Goal: Task Accomplishment & Management: Manage account settings

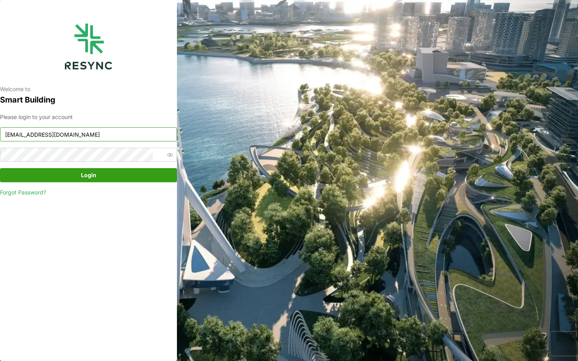
click at [86, 139] on input "continental_display@resynctech.com" at bounding box center [88, 134] width 177 height 14
click at [106, 134] on input "continental_display@resynctech.com" at bounding box center [88, 134] width 177 height 14
type input "nhs_internal@resynctech.com"
click at [121, 176] on span "Login" at bounding box center [88, 175] width 162 height 13
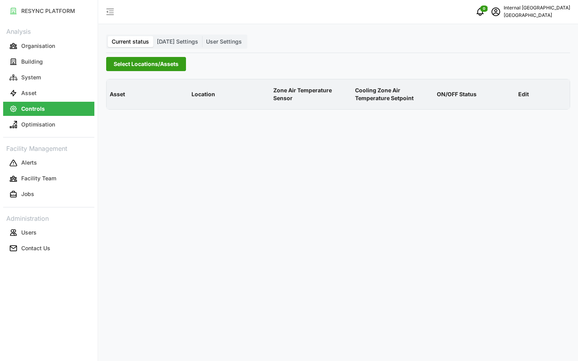
click at [178, 48] on div "Current status [DATE] Settings User Settings" at bounding box center [176, 42] width 141 height 14
click at [173, 43] on span "[DATE] Settings" at bounding box center [177, 41] width 41 height 7
click at [153, 36] on input "[DATE] Settings" at bounding box center [153, 36] width 0 height 0
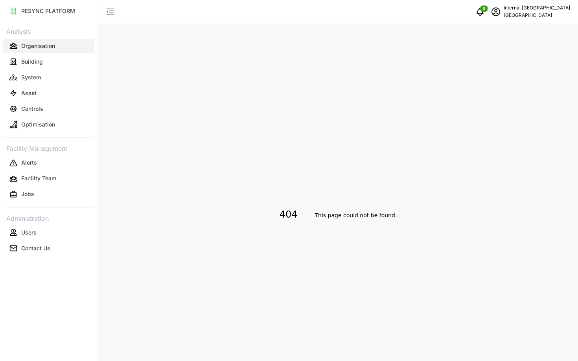
click at [39, 40] on button "Organisation" at bounding box center [48, 46] width 91 height 14
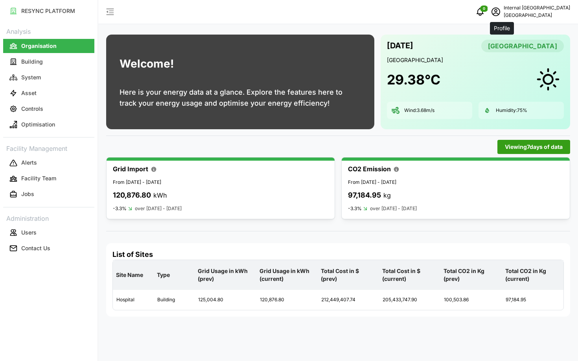
click at [499, 9] on icon "schedule" at bounding box center [495, 11] width 9 height 9
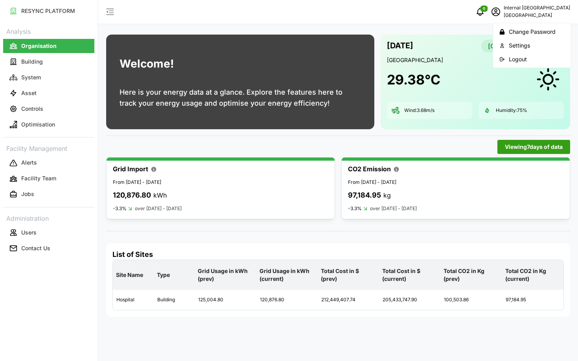
click at [401, 152] on div "Viewing 7 days of data" at bounding box center [338, 147] width 464 height 14
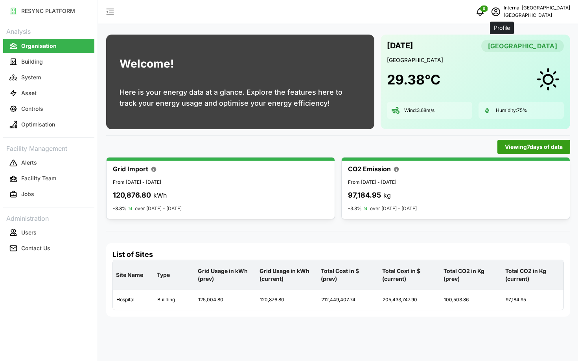
click at [501, 16] on icon "schedule" at bounding box center [495, 11] width 9 height 9
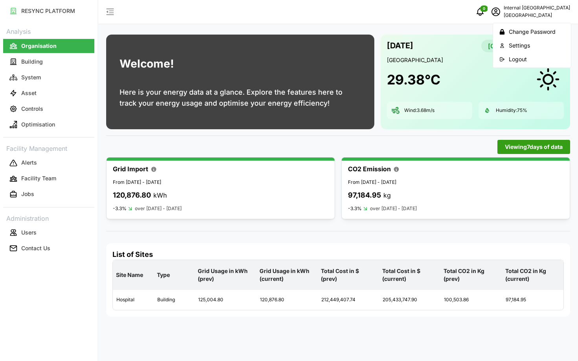
click at [507, 57] on button "Logout" at bounding box center [532, 59] width 75 height 14
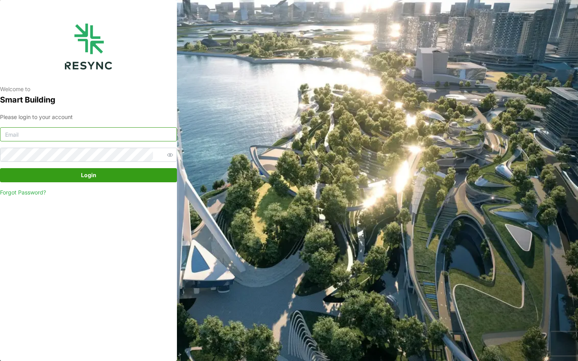
type input "[EMAIL_ADDRESS][DOMAIN_NAME]"
click at [89, 178] on span "Login" at bounding box center [88, 175] width 15 height 13
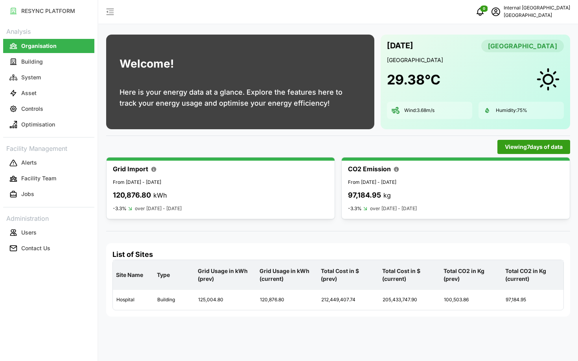
click at [39, 100] on link "Asset" at bounding box center [48, 93] width 91 height 16
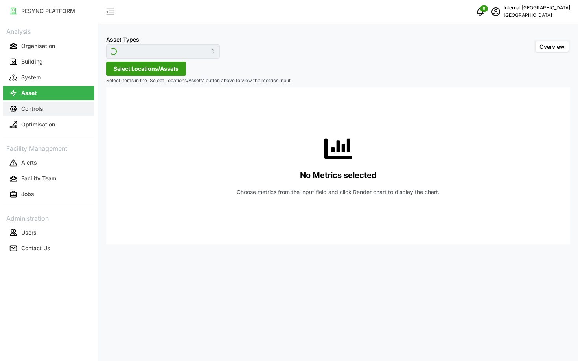
click at [42, 106] on p "Controls" at bounding box center [32, 109] width 22 height 8
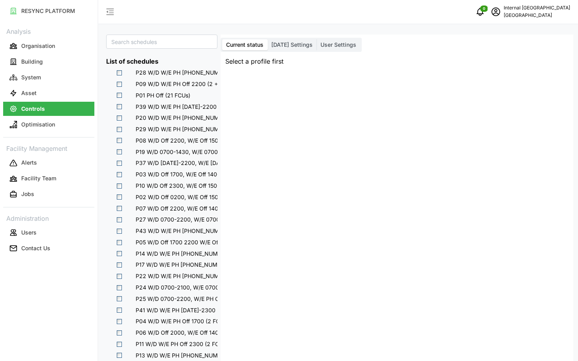
click at [283, 49] on label "[DATE] Settings" at bounding box center [291, 44] width 49 height 11
click at [267, 39] on input "[DATE] Settings" at bounding box center [267, 39] width 0 height 0
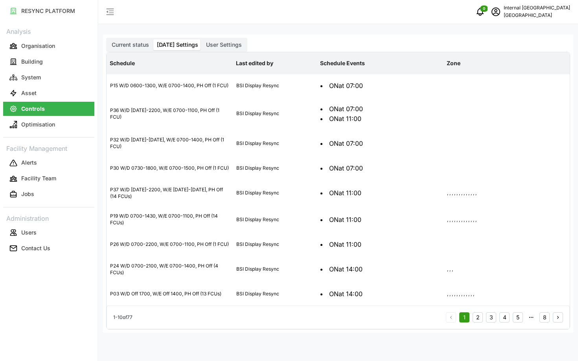
click at [217, 45] on span "User Settings" at bounding box center [224, 44] width 36 height 7
click at [202, 39] on input "User Settings" at bounding box center [202, 39] width 0 height 0
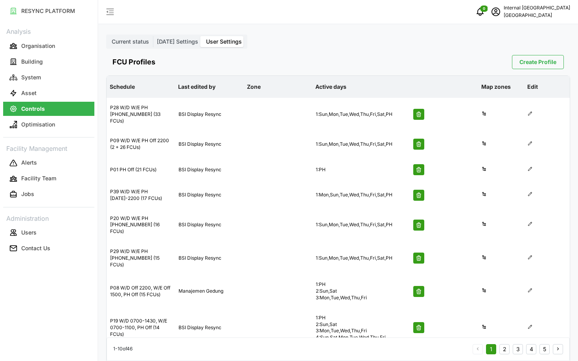
click at [128, 45] on label "Current status" at bounding box center [130, 41] width 45 height 11
click at [108, 36] on input "Current status" at bounding box center [108, 36] width 0 height 0
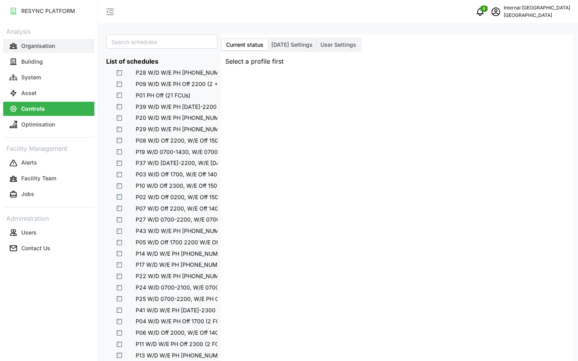
click at [56, 47] on button "Organisation" at bounding box center [48, 46] width 91 height 14
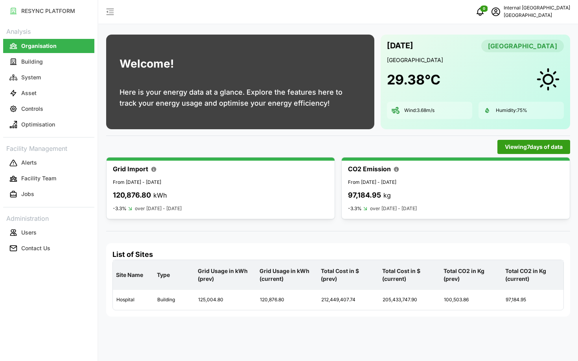
click at [233, 143] on div "Viewing 7 days of data" at bounding box center [338, 147] width 464 height 14
click at [45, 290] on div "RESYNC PLATFORM Analysis Organisation Building System Asset Controls Optimisati…" at bounding box center [49, 180] width 98 height 361
